Goal: Task Accomplishment & Management: Manage account settings

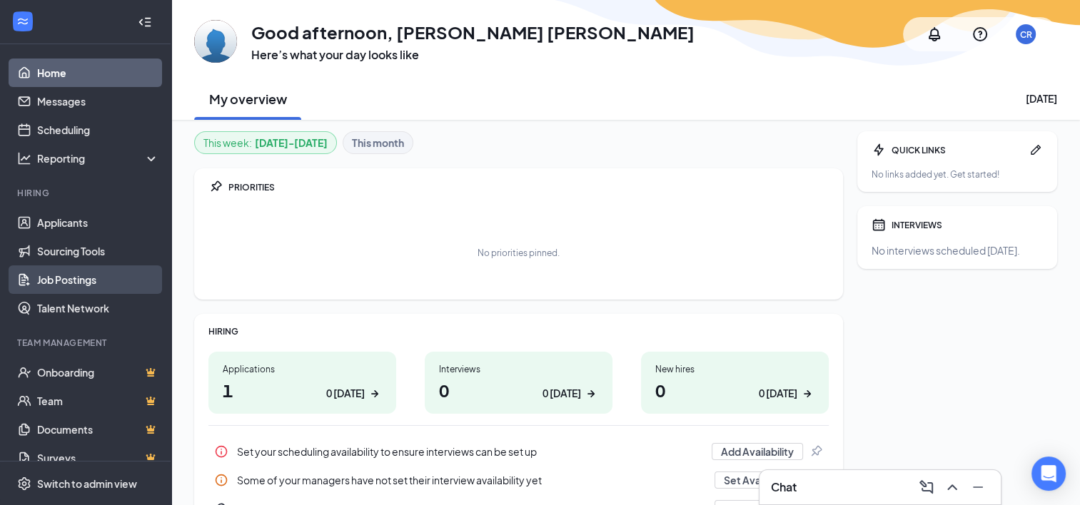
click at [69, 280] on link "Job Postings" at bounding box center [98, 279] width 122 height 29
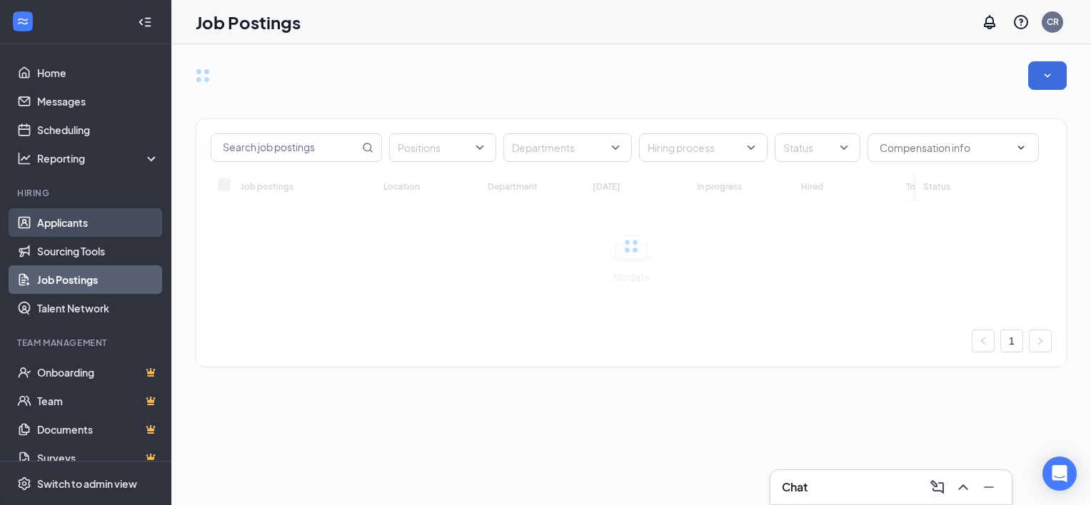
click at [79, 226] on link "Applicants" at bounding box center [98, 222] width 122 height 29
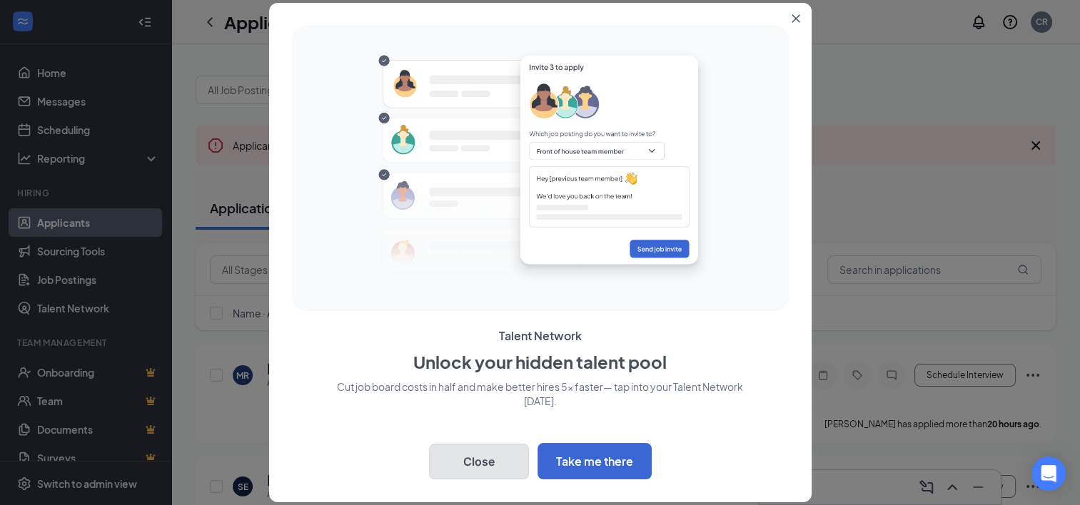
click at [485, 446] on button "Close" at bounding box center [479, 462] width 100 height 36
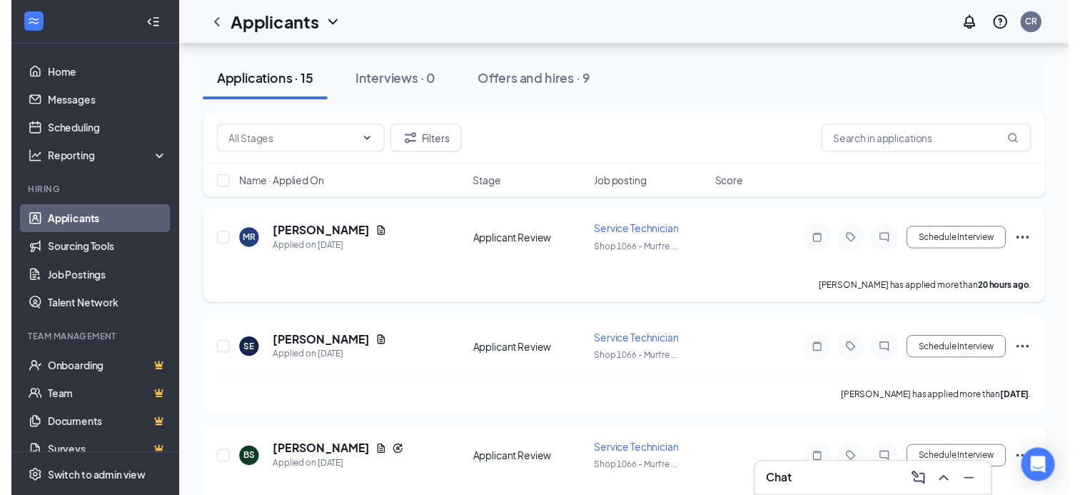
scroll to position [128, 0]
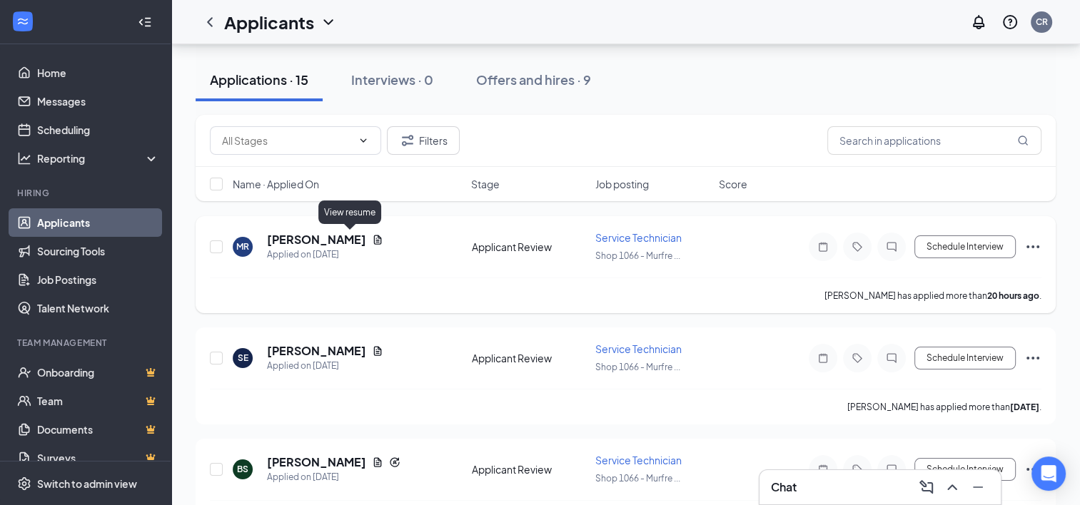
click at [372, 240] on icon "Document" at bounding box center [377, 239] width 11 height 11
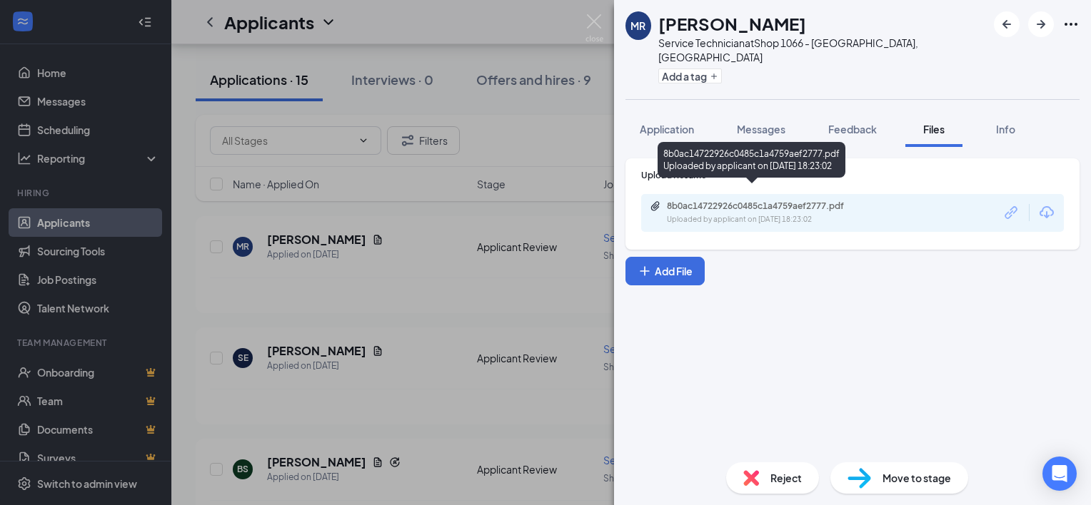
click at [870, 201] on div "8b0ac14722926c0485c1a4759aef2777.pdf" at bounding box center [764, 206] width 231 height 11
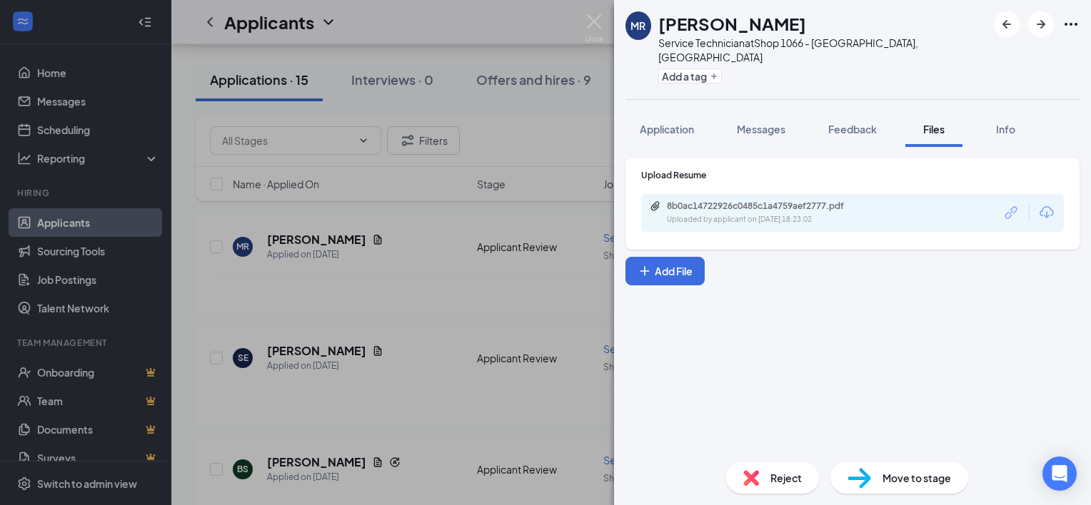
click at [551, 106] on div "[PERSON_NAME] [PERSON_NAME] Service Technician at Shop 1066 - [GEOGRAPHIC_DATA]…" at bounding box center [545, 252] width 1091 height 505
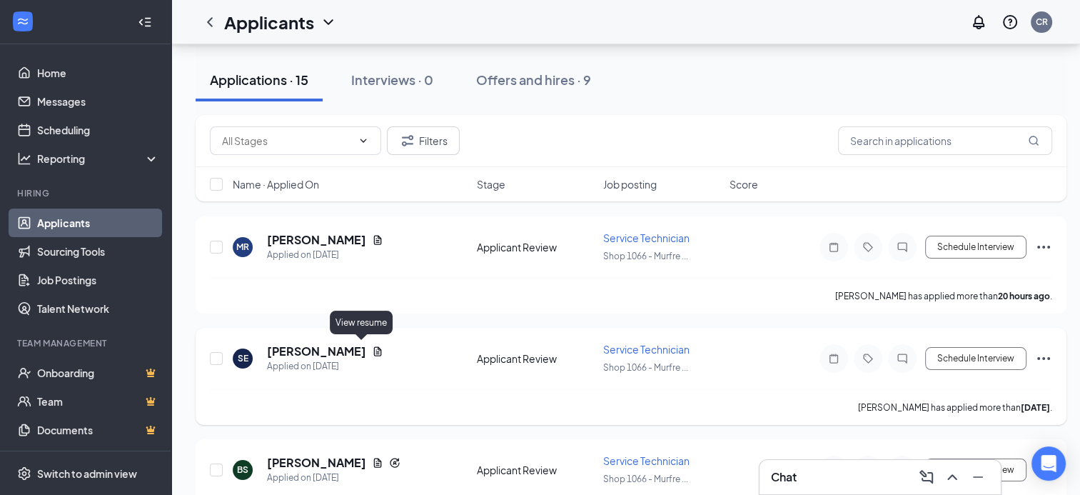
click at [372, 345] on icon "Document" at bounding box center [377, 350] width 11 height 11
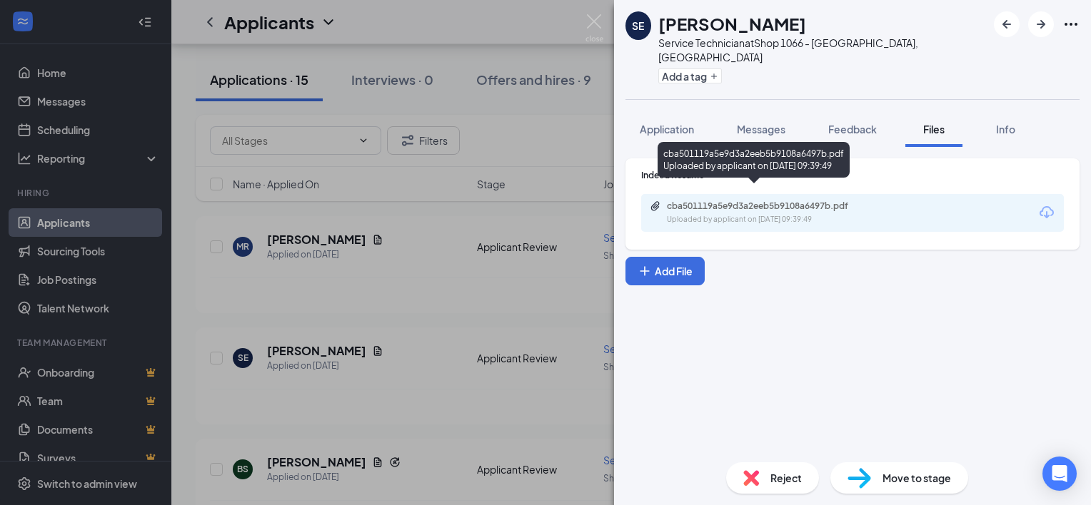
click at [811, 214] on div "Uploaded by applicant on [DATE] 09:39:49" at bounding box center [774, 219] width 214 height 11
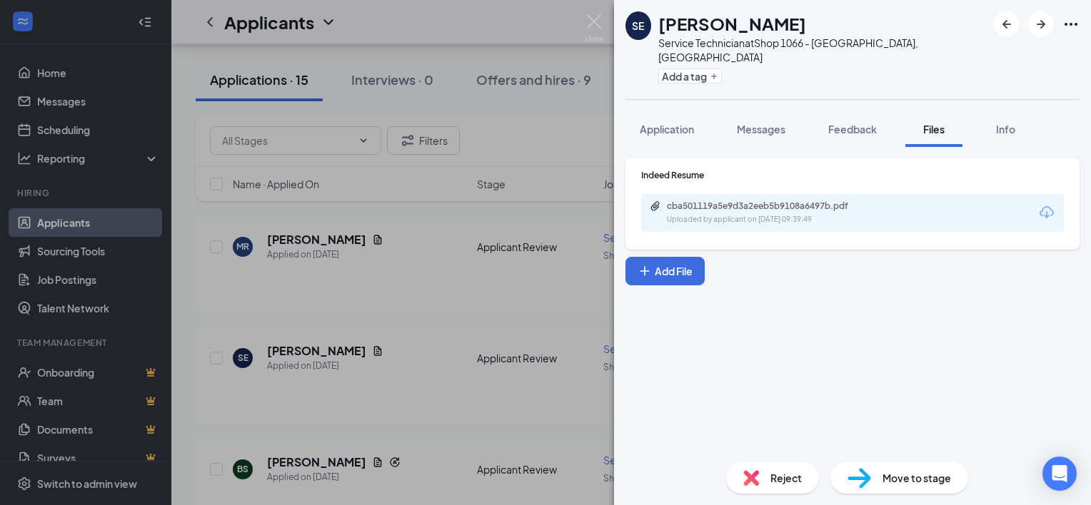
click at [521, 300] on div "SE [PERSON_NAME] Service Technician at Shop 1066 - [GEOGRAPHIC_DATA], [GEOGRAPH…" at bounding box center [545, 252] width 1091 height 505
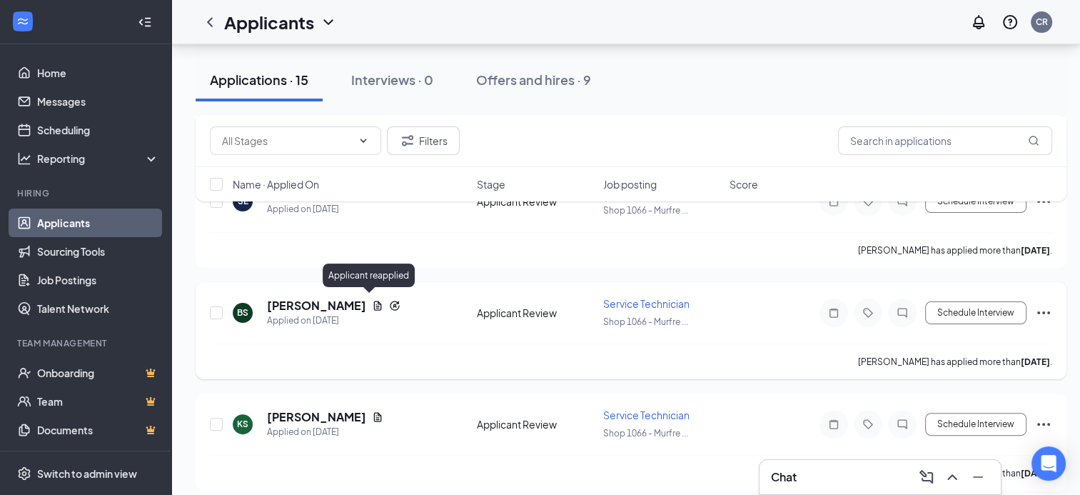
scroll to position [285, 0]
click at [374, 300] on icon "Document" at bounding box center [378, 304] width 8 height 9
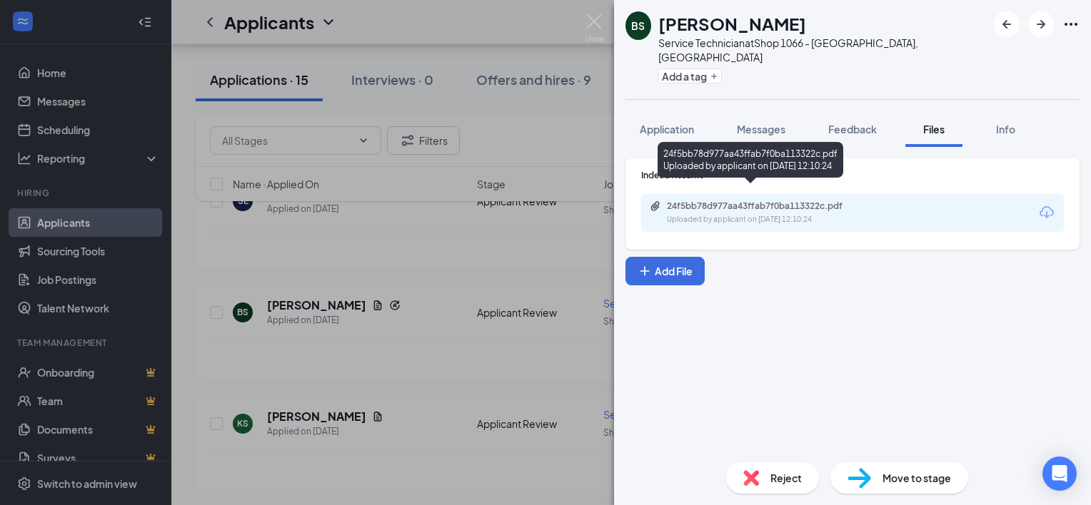
click at [854, 214] on div "Uploaded by applicant on [DATE] 12:10:24" at bounding box center [774, 219] width 214 height 11
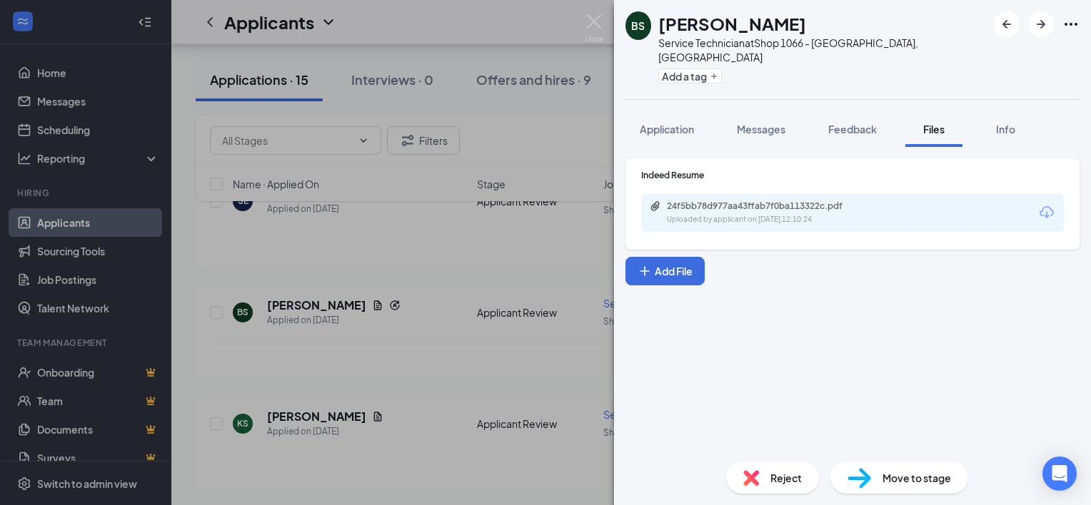
click at [472, 106] on div "[PERSON_NAME] [PERSON_NAME] Technician at Shop 1066 - [GEOGRAPHIC_DATA], [GEOGR…" at bounding box center [545, 252] width 1091 height 505
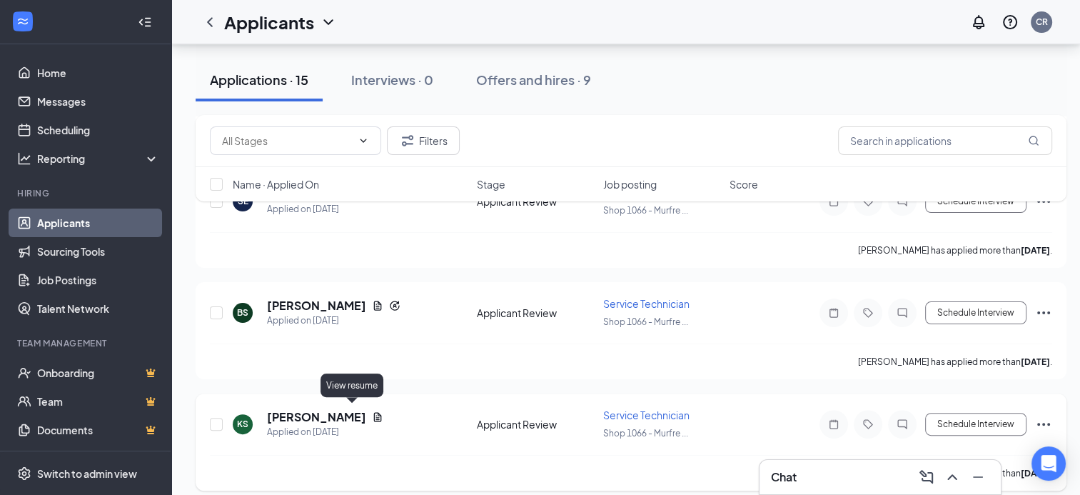
click at [372, 411] on icon "Document" at bounding box center [377, 416] width 11 height 11
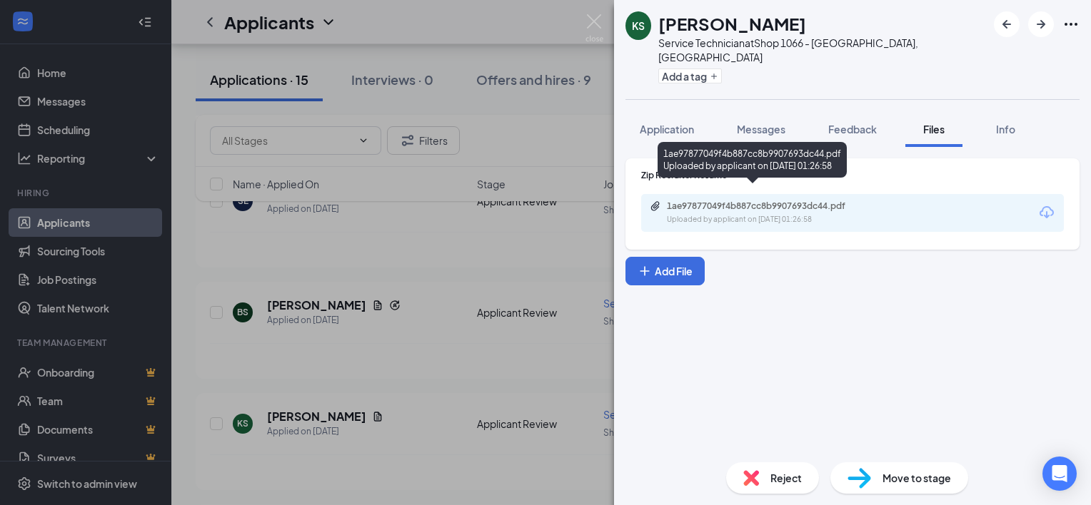
click at [759, 201] on div "1ae97877049f4b887cc8b9907693dc44.pdf" at bounding box center [767, 206] width 200 height 11
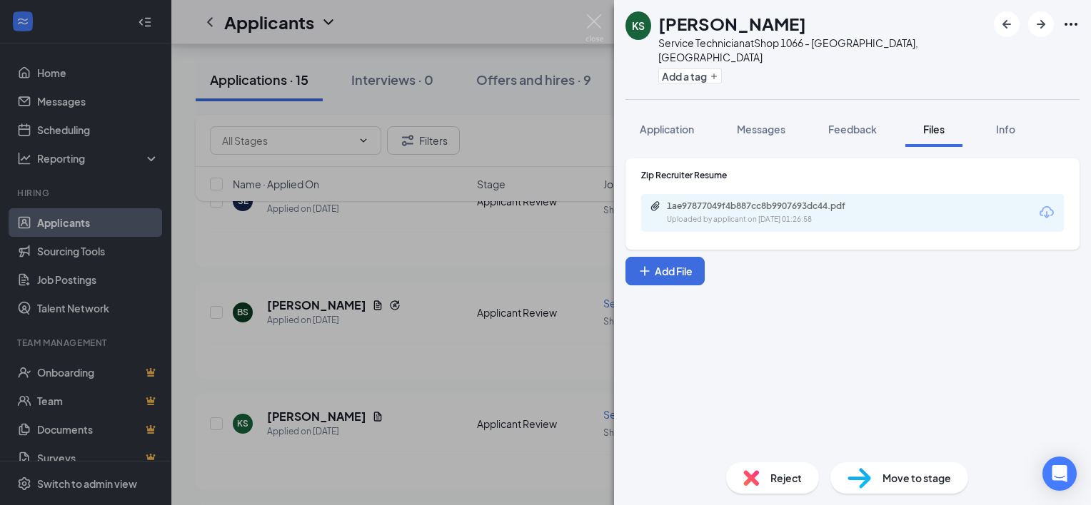
click at [517, 154] on div "KS [PERSON_NAME] Service Technician at Shop 1066 - [GEOGRAPHIC_DATA], [GEOGRAPH…" at bounding box center [545, 252] width 1091 height 505
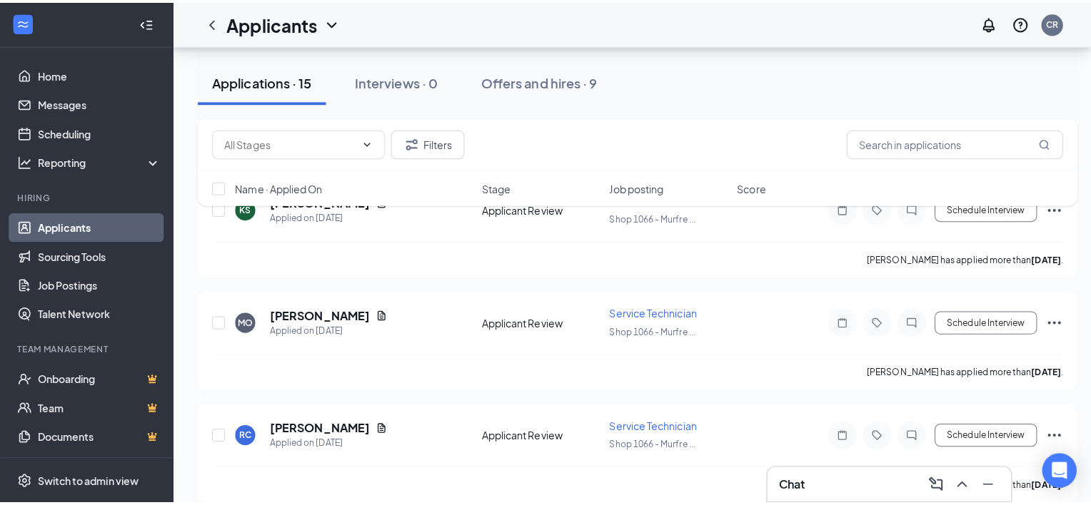
scroll to position [502, 0]
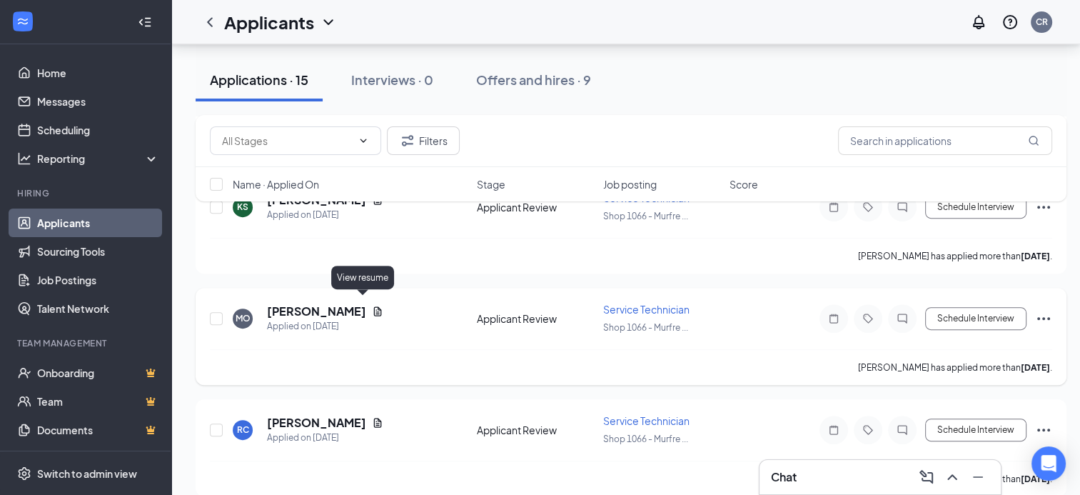
click at [374, 308] on icon "Document" at bounding box center [378, 310] width 8 height 9
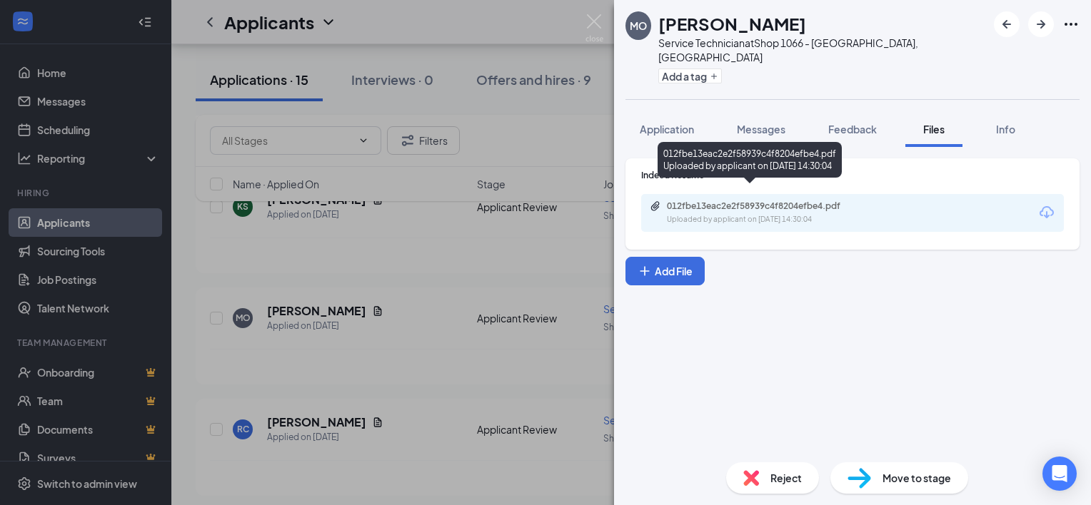
click at [767, 201] on div "012fbe13eac2e2f58939c4f8204efbe4.pdf" at bounding box center [767, 206] width 200 height 11
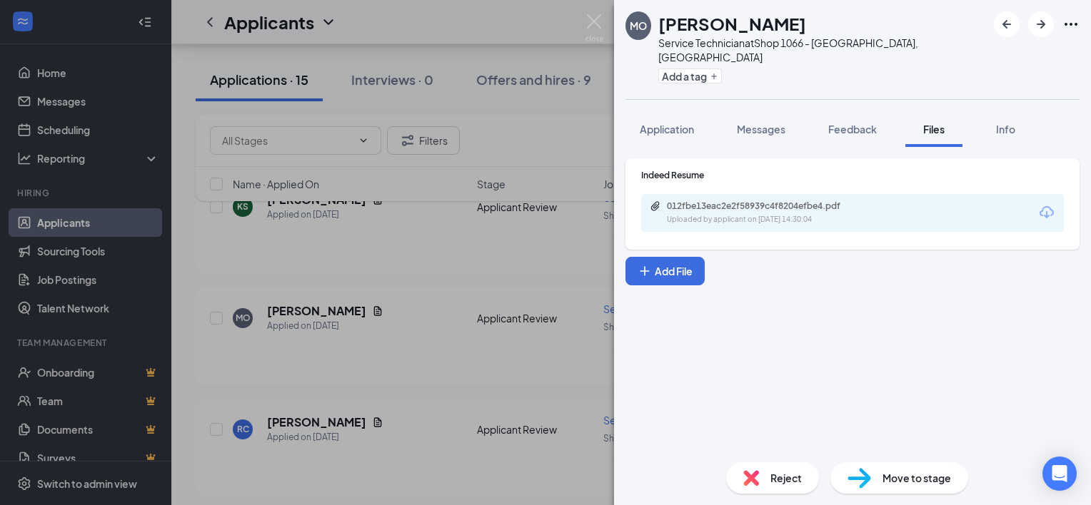
click at [497, 223] on div "MO [PERSON_NAME] Service Technician at Shop 1066 - [GEOGRAPHIC_DATA], [GEOGRAPH…" at bounding box center [545, 252] width 1091 height 505
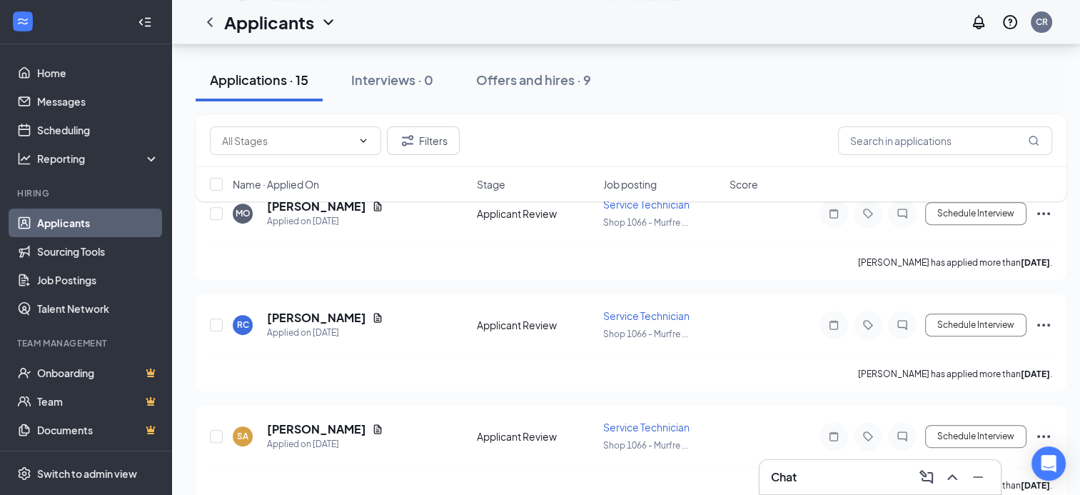
scroll to position [652, 0]
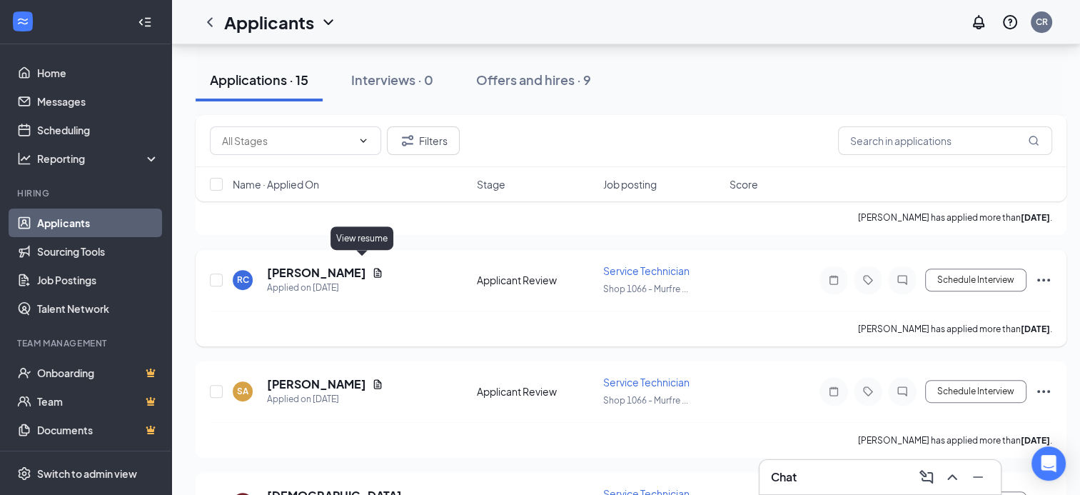
click at [372, 267] on icon "Document" at bounding box center [377, 272] width 11 height 11
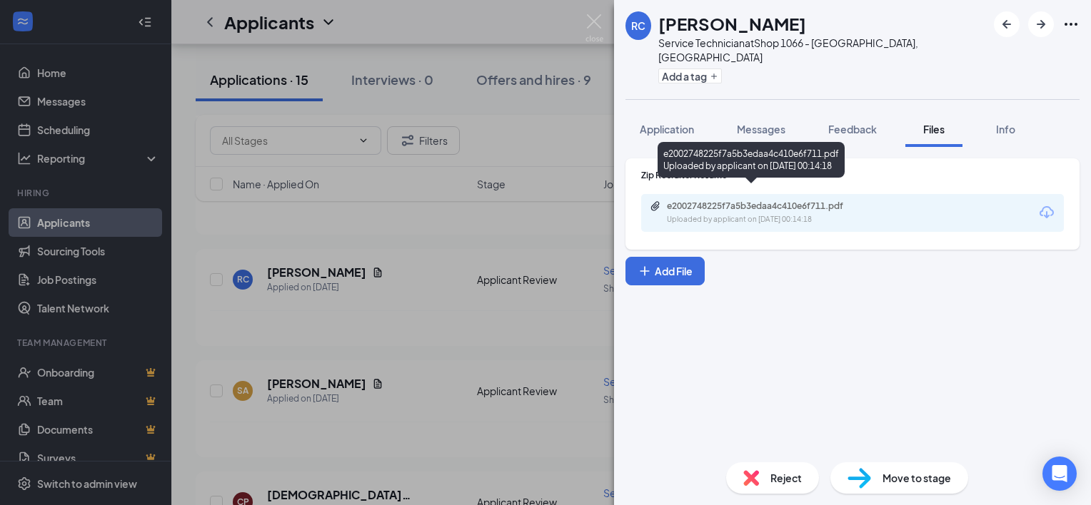
click at [785, 201] on div "e2002748225f7a5b3edaa4c410e6f711.pdf" at bounding box center [767, 206] width 200 height 11
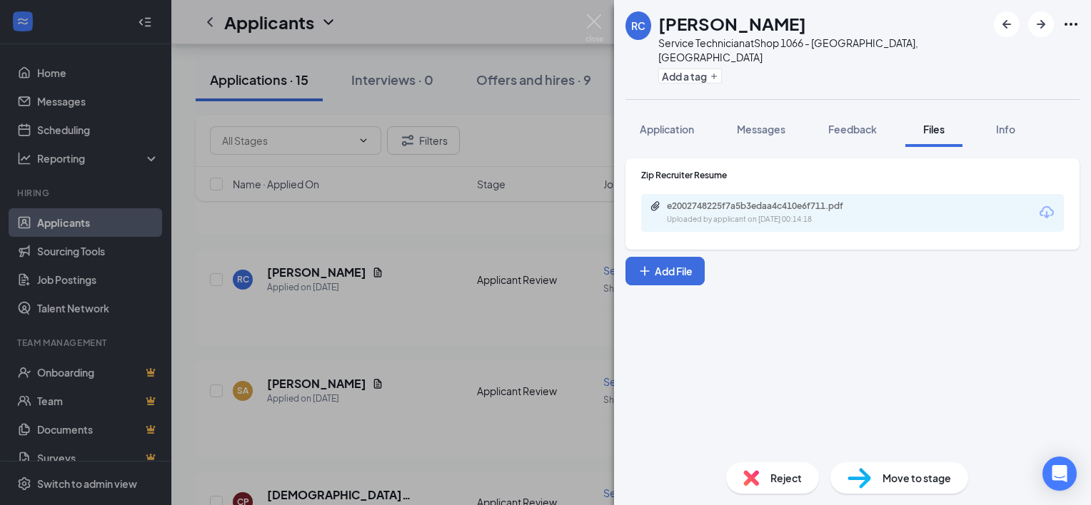
click at [485, 195] on div "RC [PERSON_NAME] Service Technician at Shop 1066 - [GEOGRAPHIC_DATA], [GEOGRAPH…" at bounding box center [545, 252] width 1091 height 505
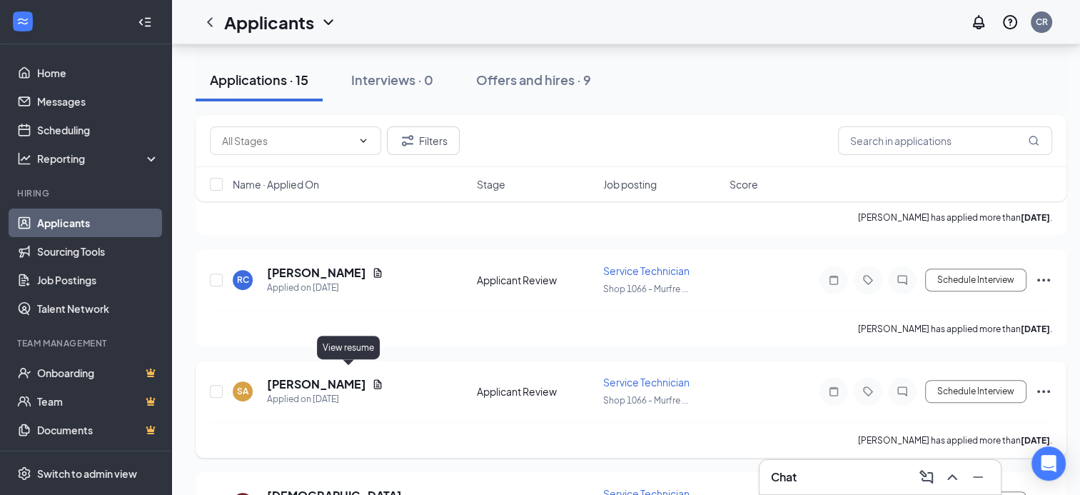
click at [372, 378] on icon "Document" at bounding box center [377, 383] width 11 height 11
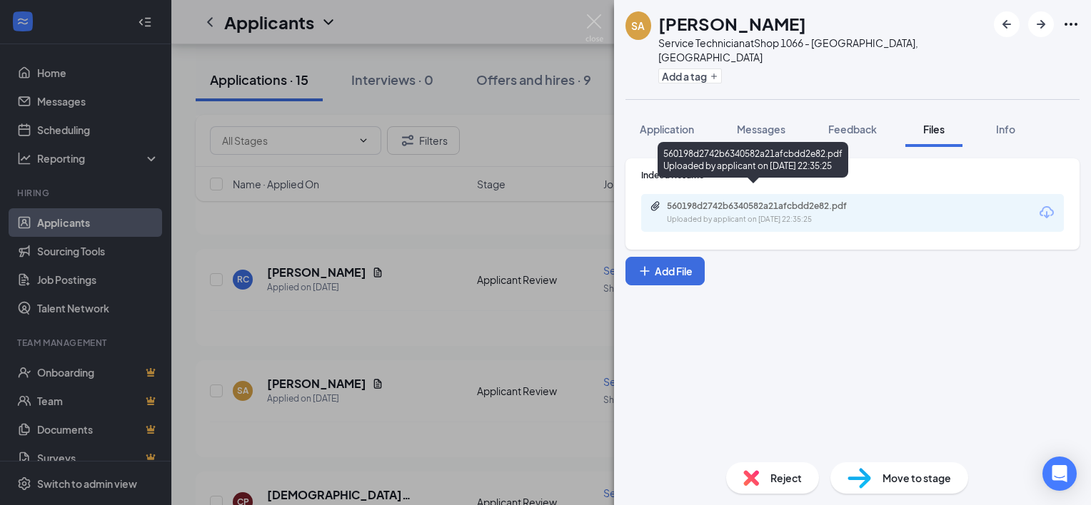
click at [743, 201] on div "560198d2742b6340582a21afcbdd2e82.pdf" at bounding box center [767, 206] width 200 height 11
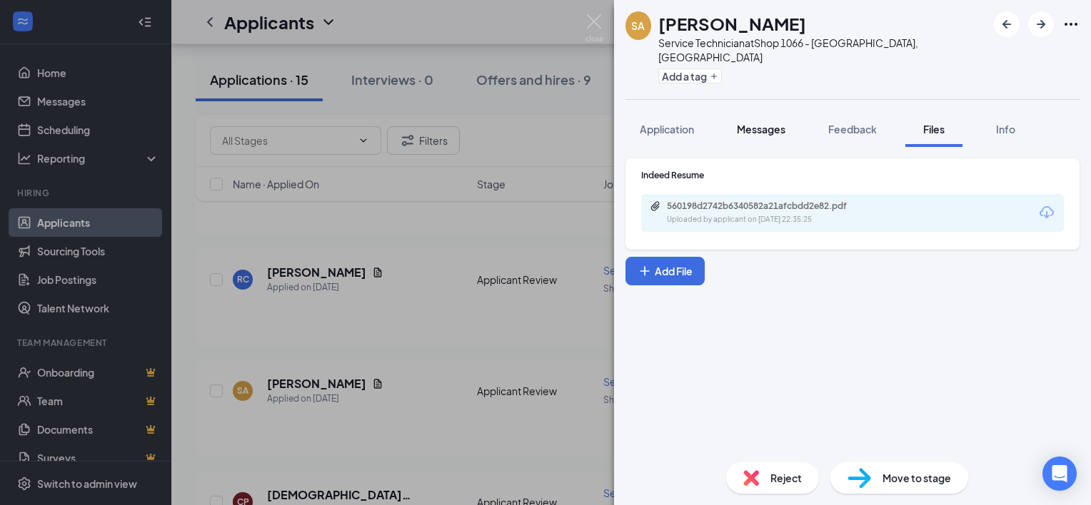
click at [781, 111] on button "Messages" at bounding box center [760, 129] width 77 height 36
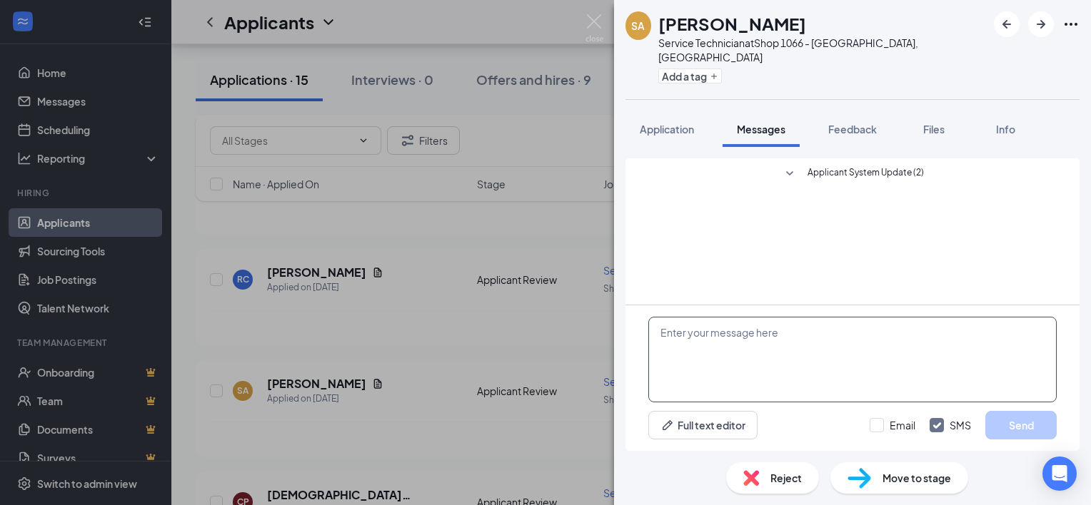
click at [804, 357] on textarea at bounding box center [852, 360] width 408 height 86
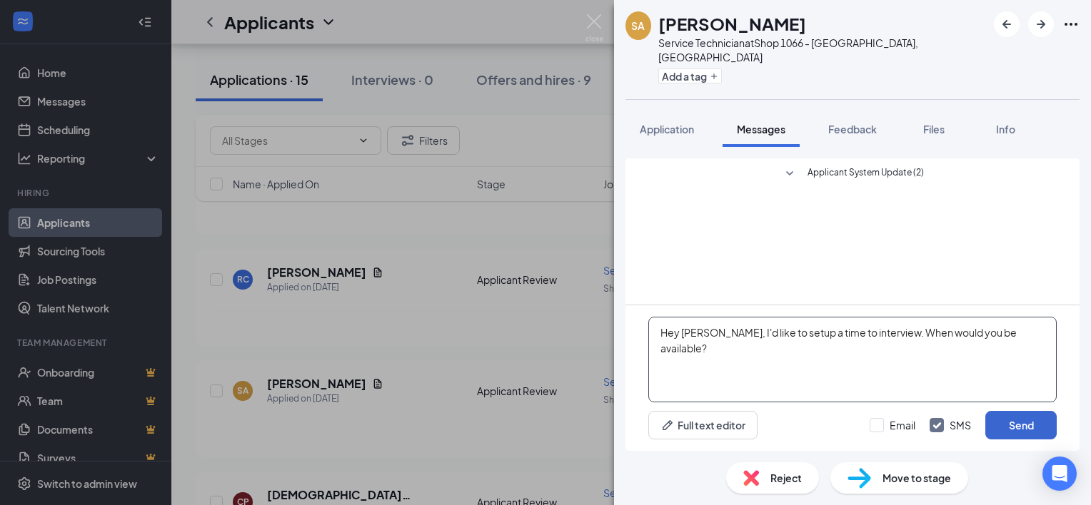
type textarea "Hey [PERSON_NAME], I'd like to setup a time to interview. When would you be ava…"
click at [1024, 426] on button "Send" at bounding box center [1020, 425] width 71 height 29
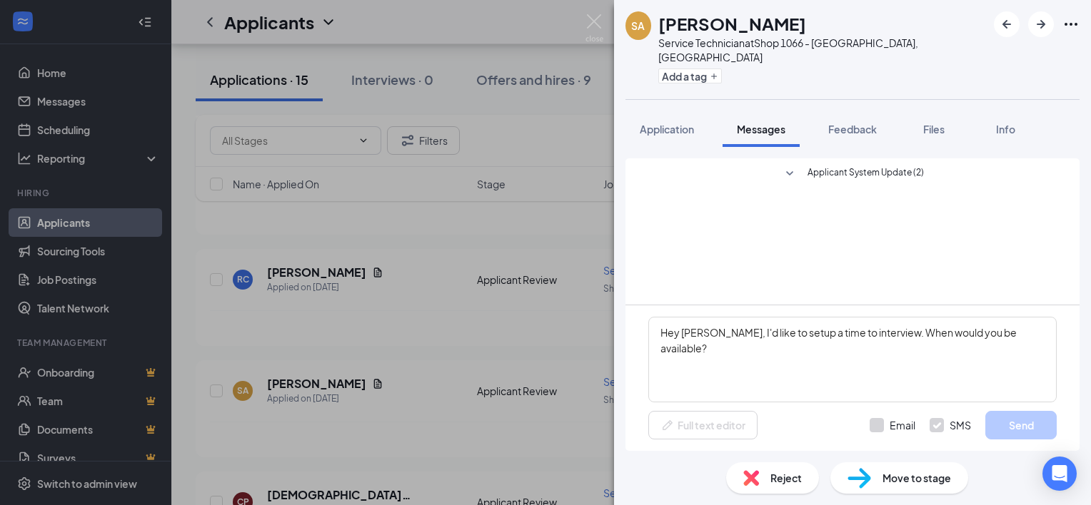
click at [856, 166] on span "Applicant System Update (2)" at bounding box center [865, 174] width 116 height 17
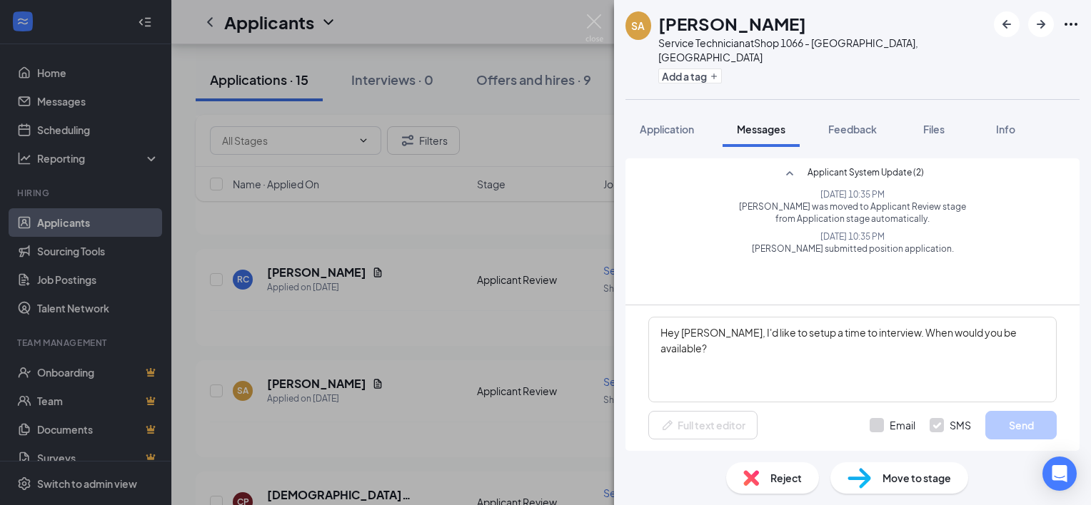
click at [848, 166] on span "Applicant System Update (2)" at bounding box center [865, 174] width 116 height 17
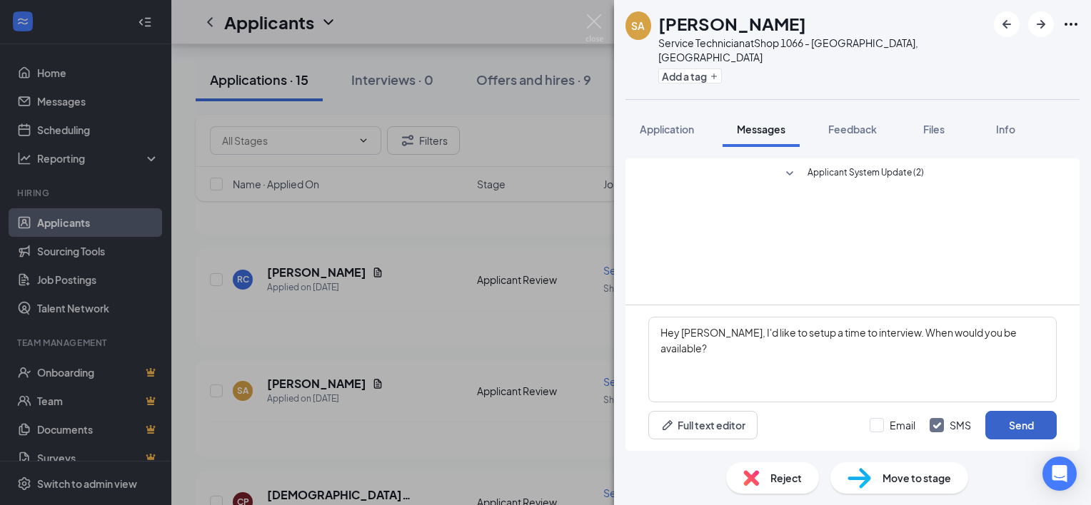
click at [1020, 430] on button "Send" at bounding box center [1020, 425] width 71 height 29
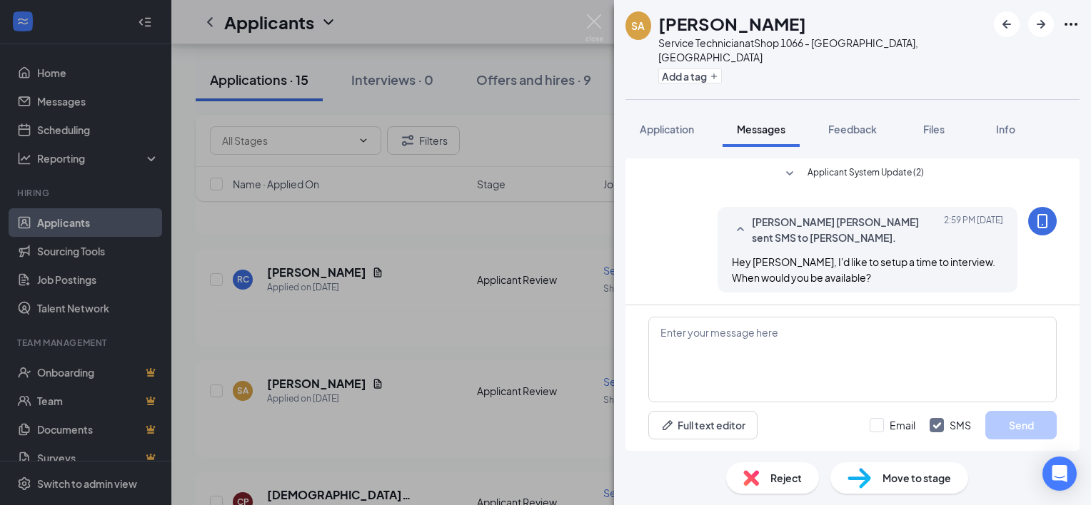
click at [496, 328] on div "SA [PERSON_NAME] Service Technician at Shop 1066 - [GEOGRAPHIC_DATA], [GEOGRAPH…" at bounding box center [545, 252] width 1091 height 505
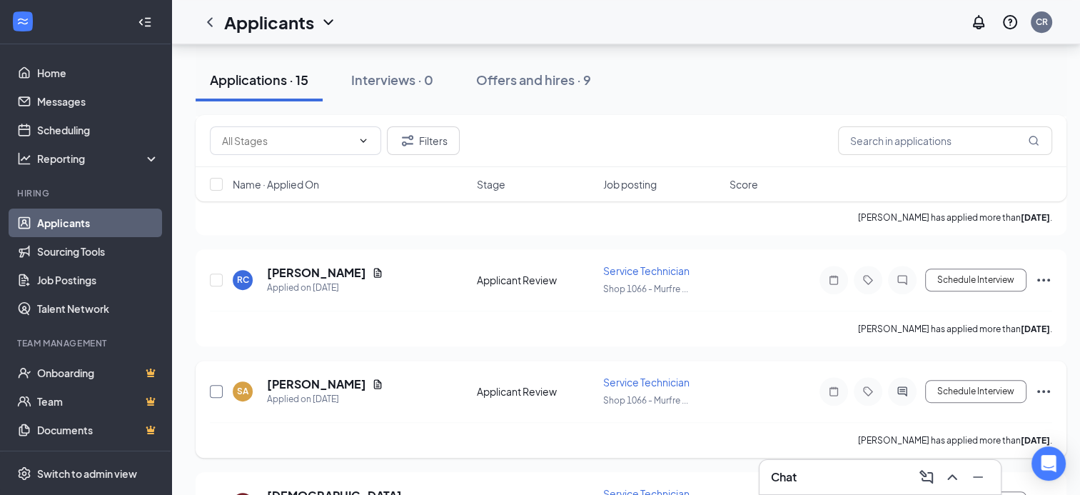
click at [215, 385] on input "checkbox" at bounding box center [216, 391] width 13 height 13
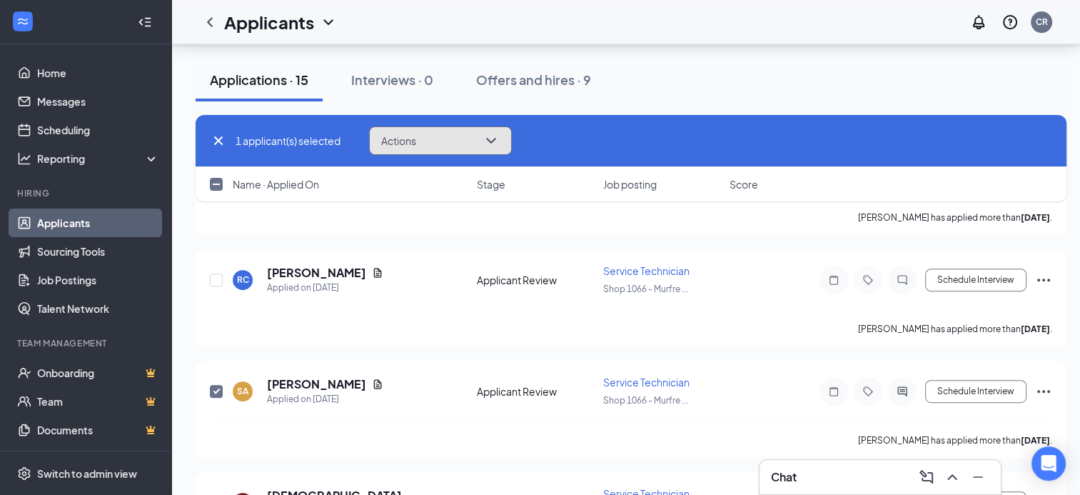
click at [434, 150] on button "Actions" at bounding box center [440, 140] width 143 height 29
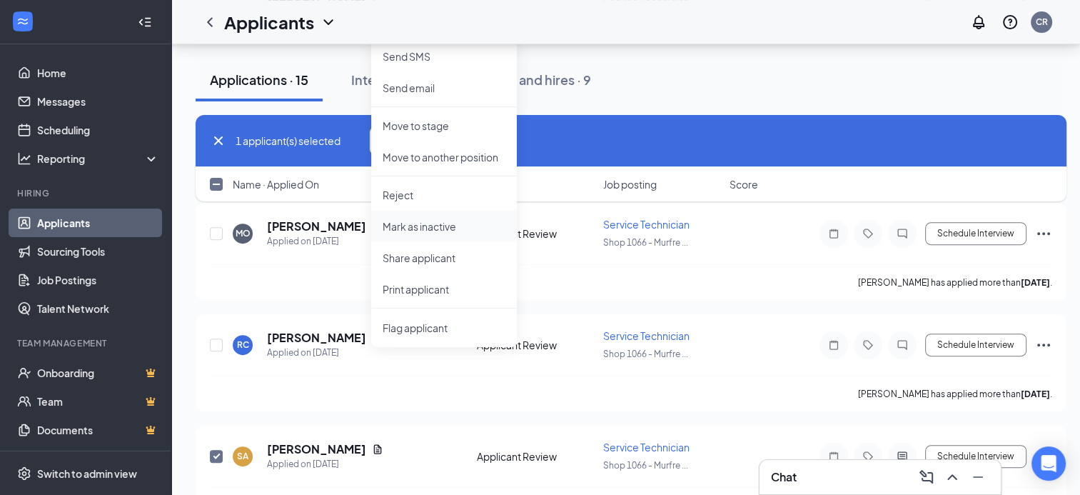
scroll to position [587, 0]
click at [585, 134] on div "1 applicant(s) selected Actions [PERSON_NAME] as hired Send SMS Send email Move…" at bounding box center [631, 140] width 842 height 29
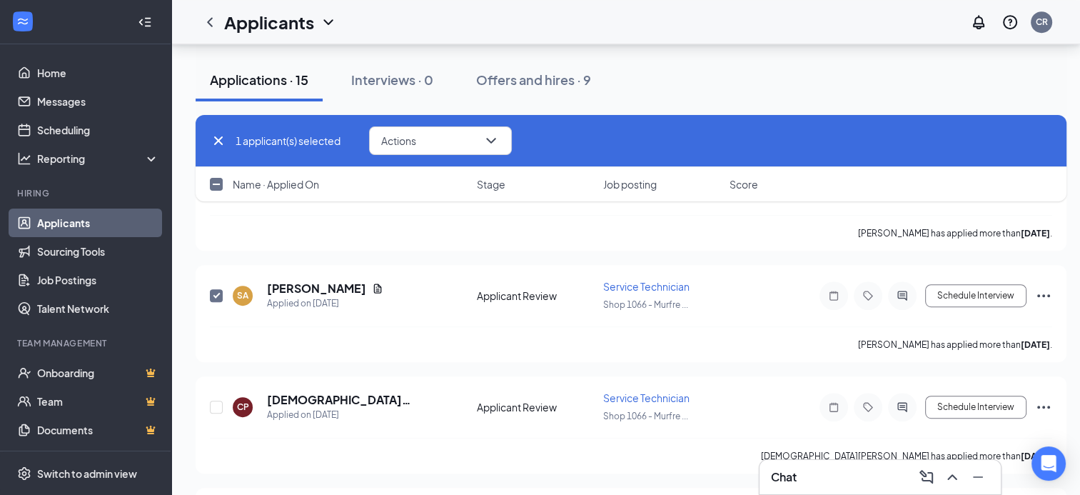
scroll to position [806, 0]
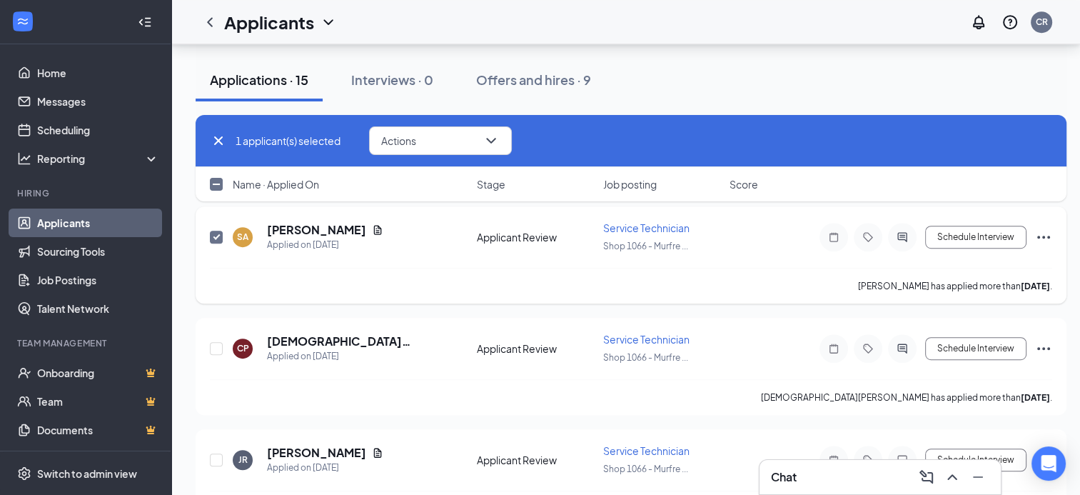
click at [220, 231] on input "checkbox" at bounding box center [216, 237] width 13 height 13
checkbox input "false"
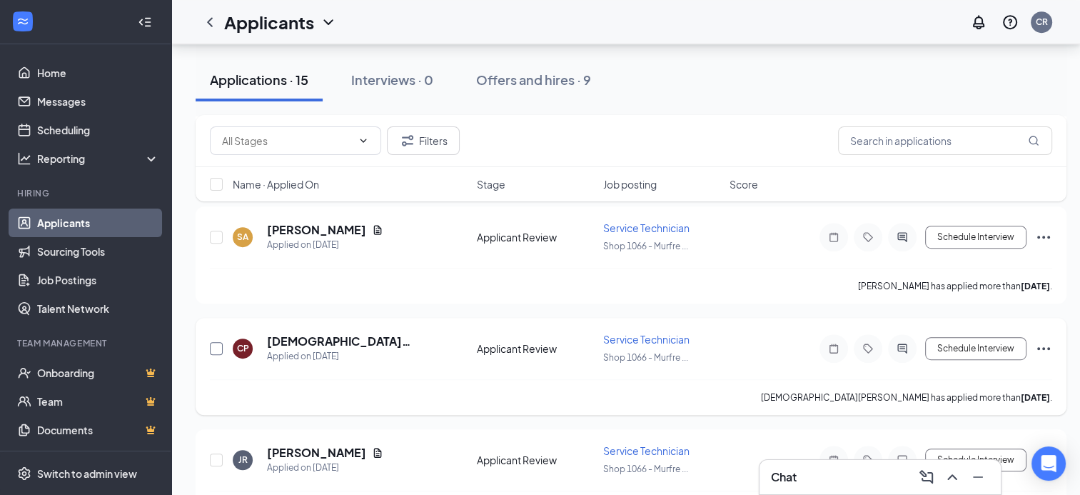
click at [216, 342] on input "checkbox" at bounding box center [216, 348] width 13 height 13
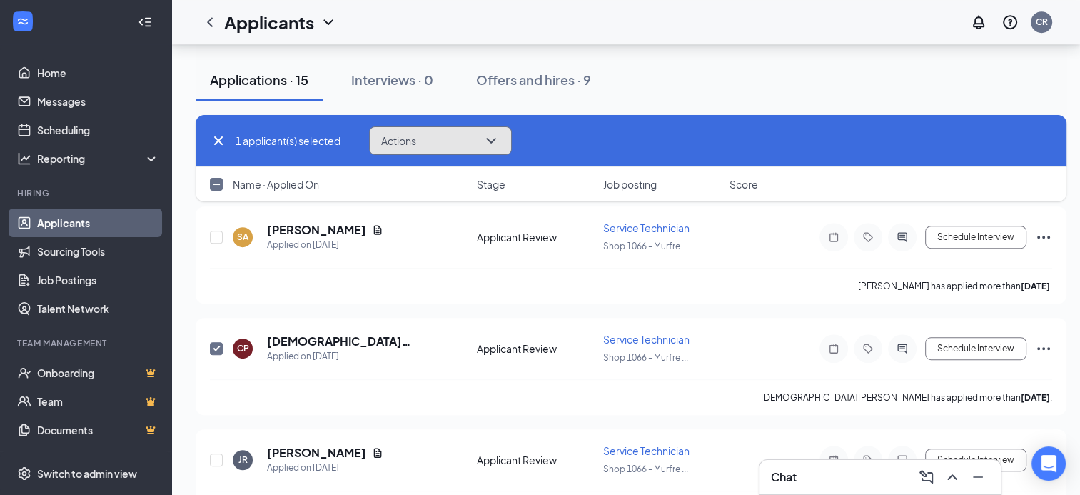
click at [485, 143] on icon "ChevronDown" at bounding box center [490, 140] width 17 height 17
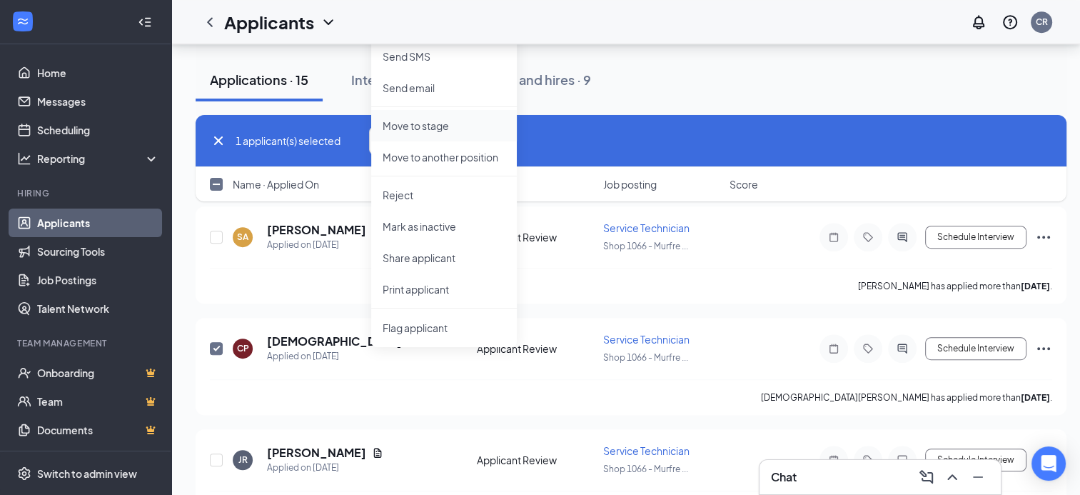
click at [448, 129] on p "Move to stage" at bounding box center [444, 125] width 123 height 14
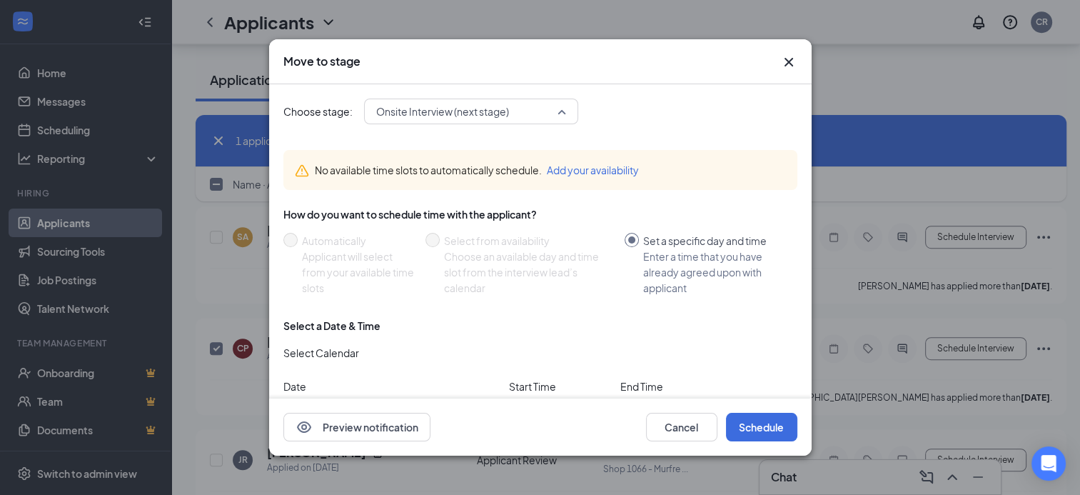
click at [441, 101] on span "Onsite Interview (next stage)" at bounding box center [442, 111] width 133 height 21
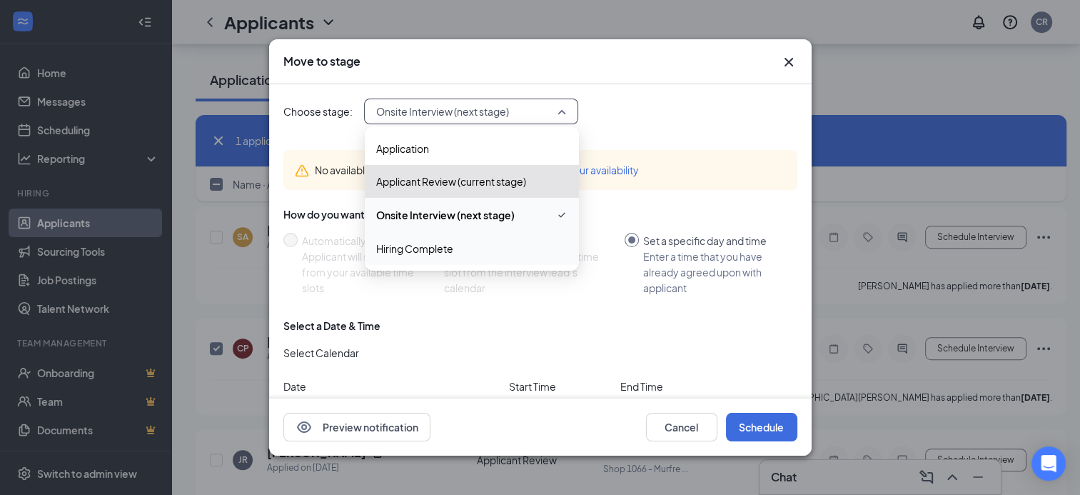
click at [441, 245] on span "Hiring Complete" at bounding box center [414, 249] width 77 height 16
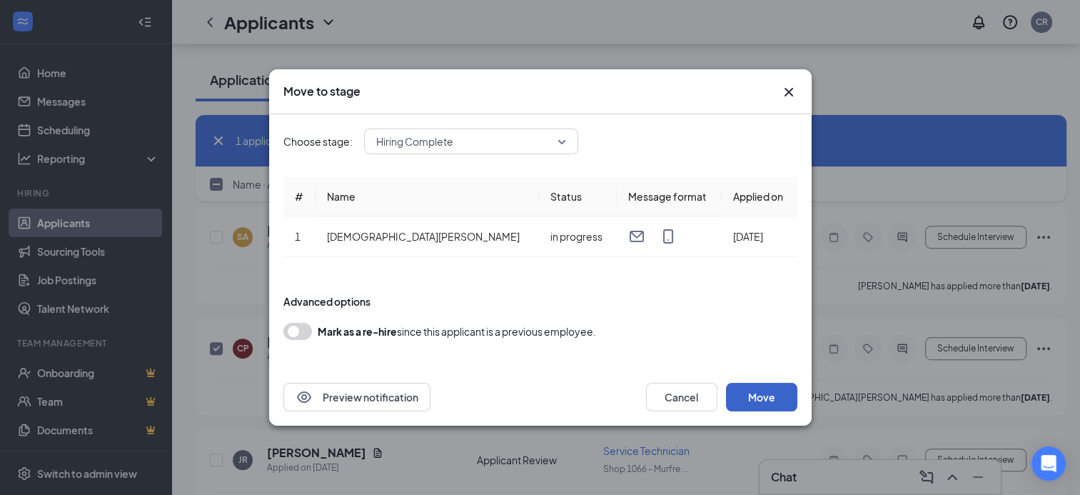
click at [761, 391] on button "Move" at bounding box center [761, 397] width 71 height 29
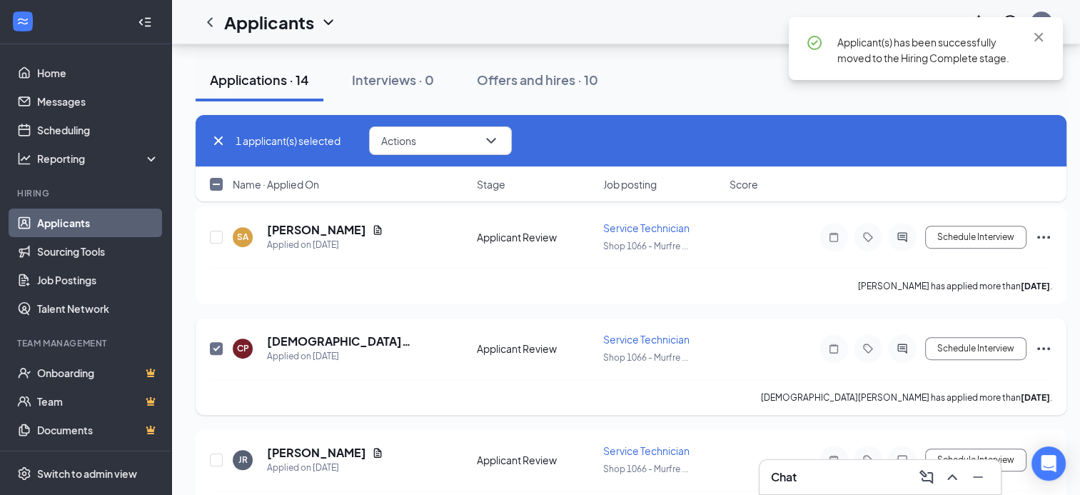
checkbox input "false"
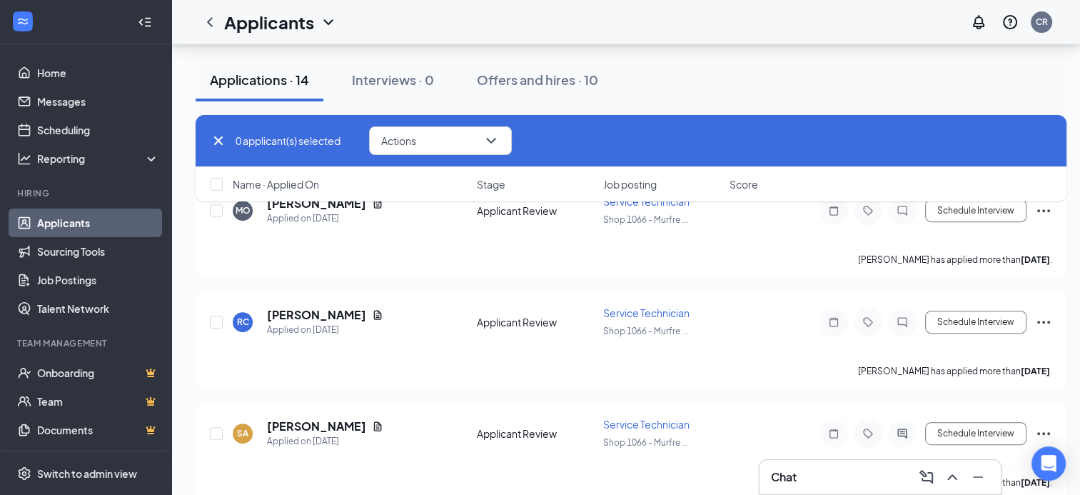
scroll to position [609, 0]
click at [372, 310] on icon "Document" at bounding box center [377, 315] width 11 height 11
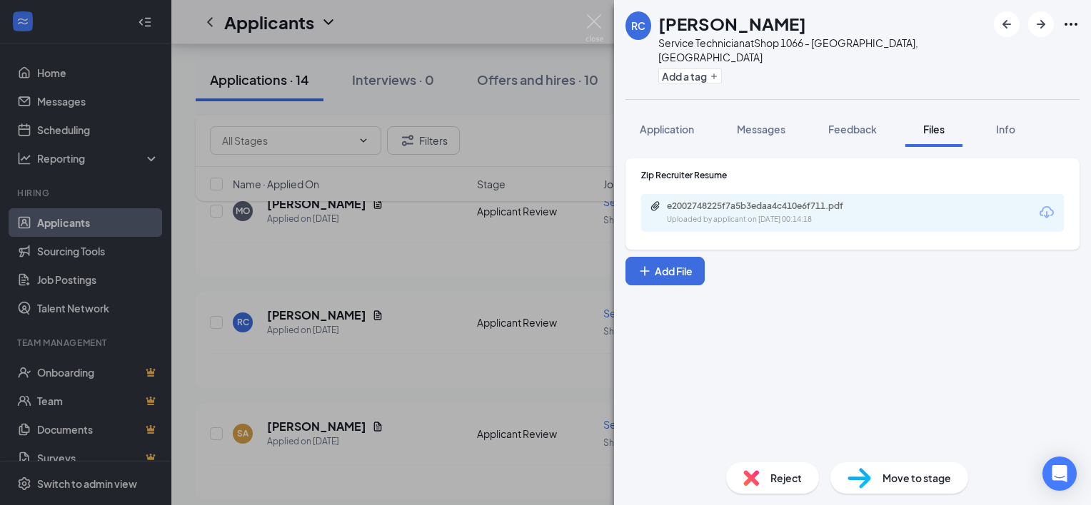
click at [480, 253] on div "RC [PERSON_NAME] Service Technician at Shop 1066 - [GEOGRAPHIC_DATA], [GEOGRAPH…" at bounding box center [545, 252] width 1091 height 505
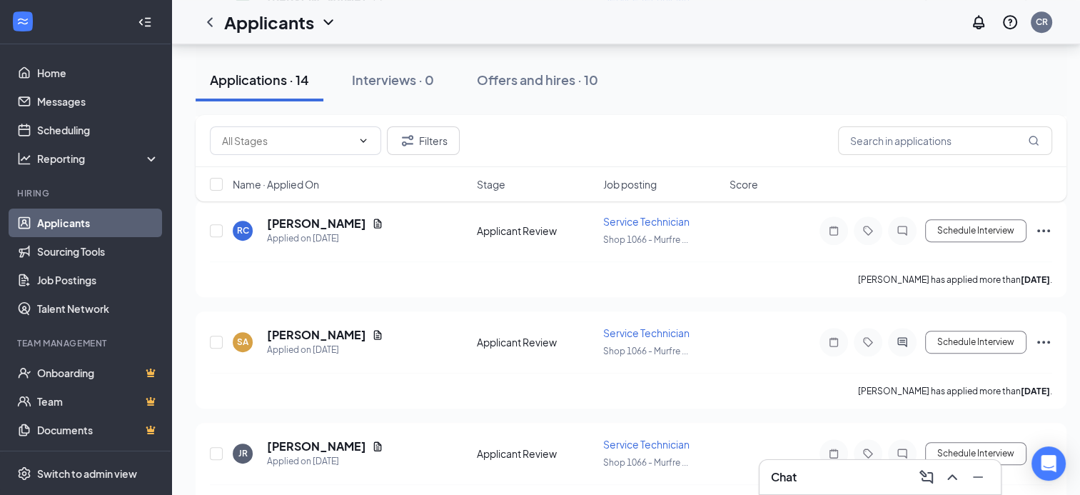
scroll to position [704, 0]
